Goal: Navigation & Orientation: Understand site structure

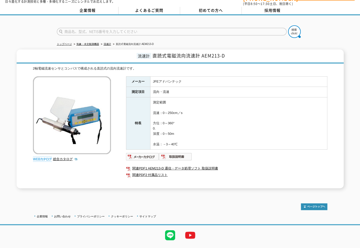
scroll to position [25, 0]
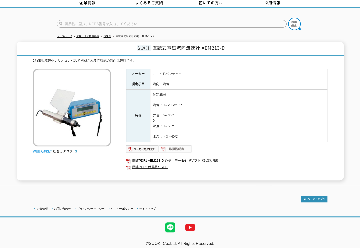
click at [179, 145] on img at bounding box center [175, 149] width 33 height 8
click at [140, 146] on img at bounding box center [142, 149] width 33 height 8
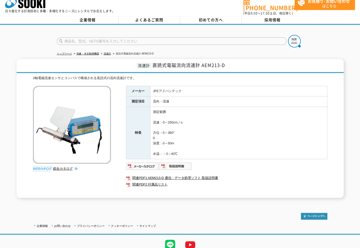
scroll to position [0, 0]
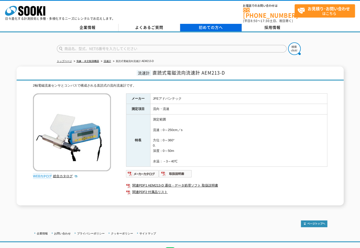
click at [185, 24] on link "初めての方へ" at bounding box center [211, 28] width 62 height 8
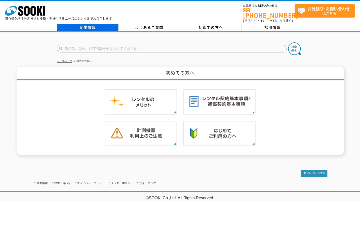
click at [85, 26] on link "企業情報" at bounding box center [88, 28] width 62 height 8
